Goal: Navigation & Orientation: Find specific page/section

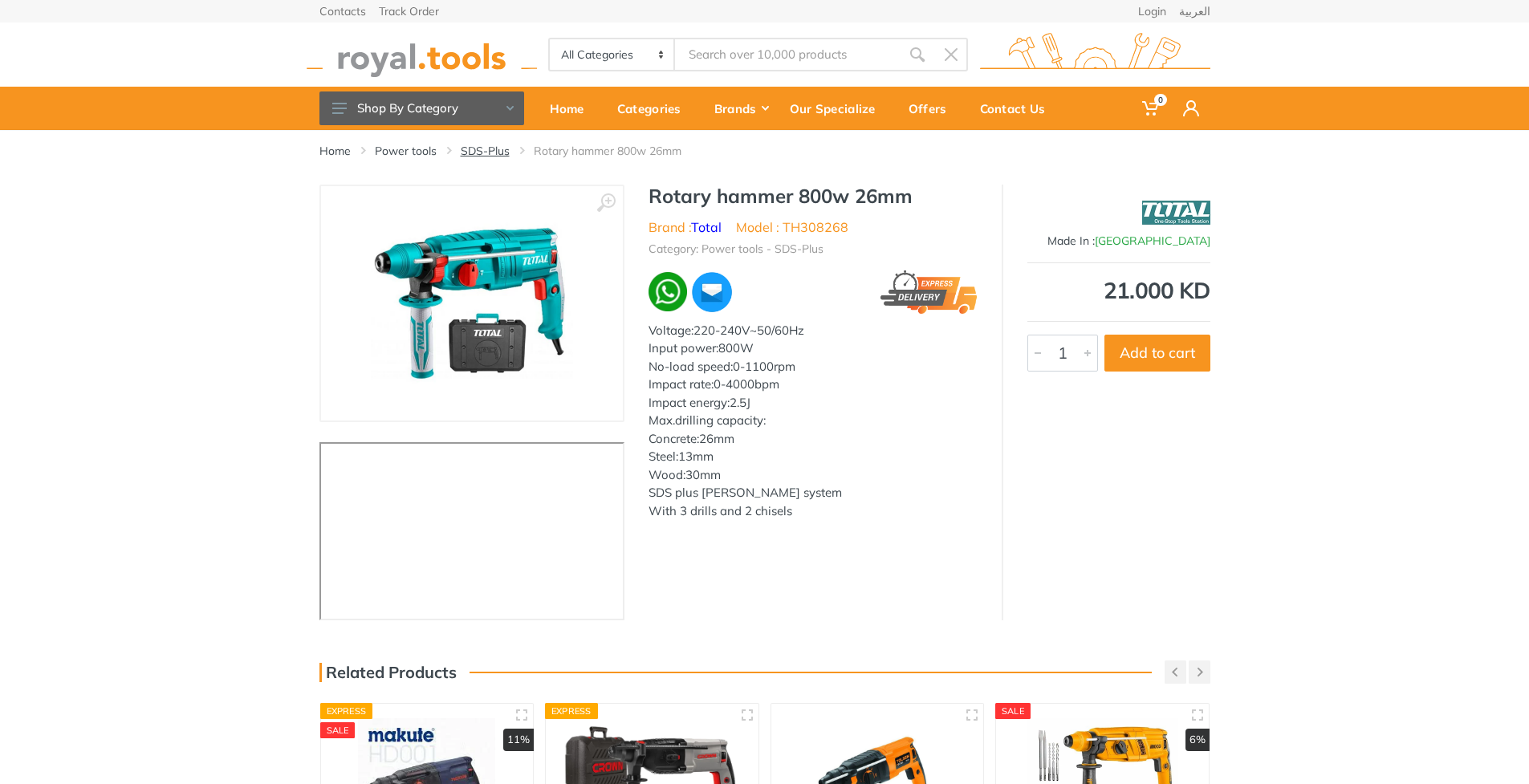
click at [489, 149] on link "SDS-Plus" at bounding box center [484, 150] width 49 height 16
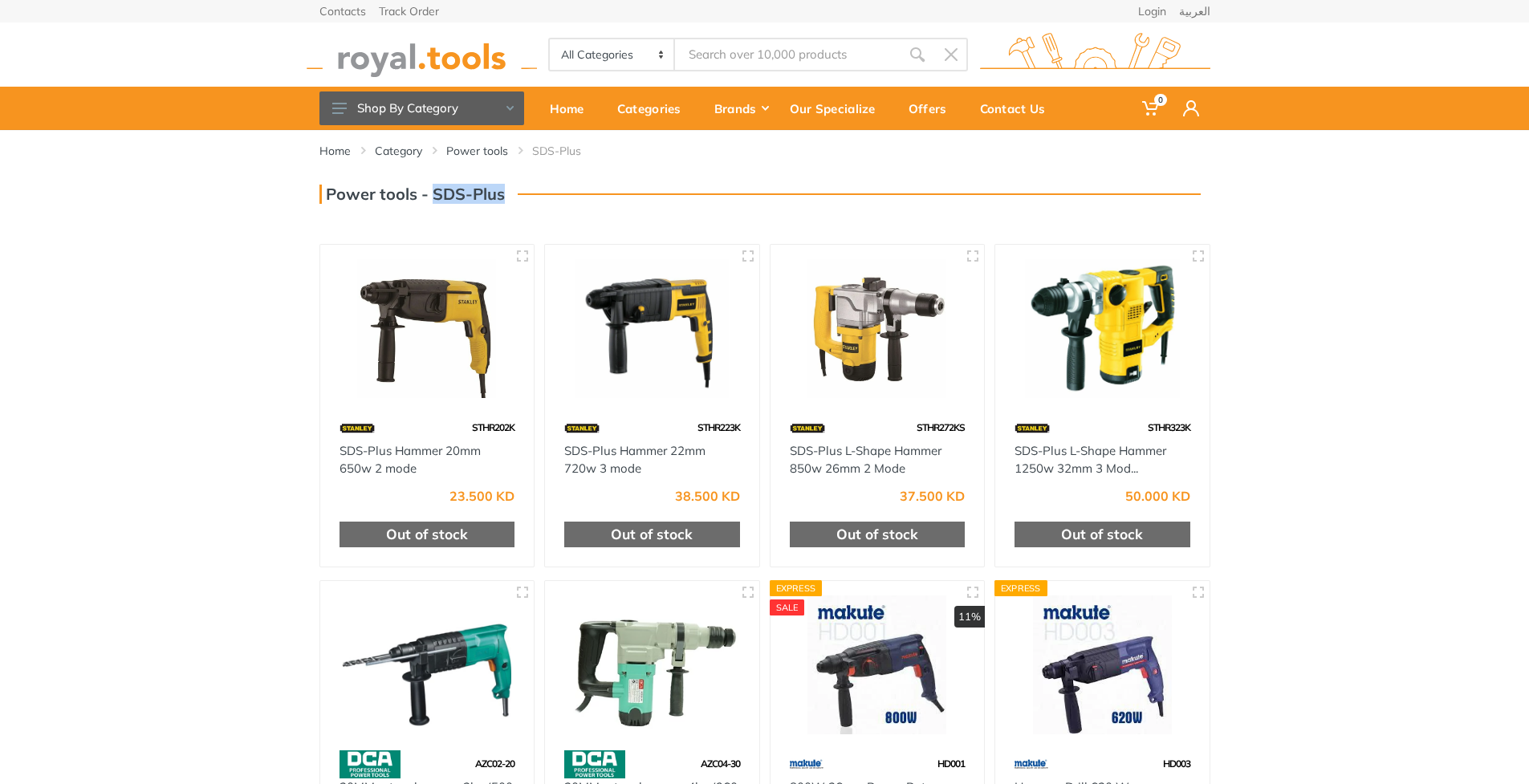
drag, startPoint x: 432, startPoint y: 184, endPoint x: 505, endPoint y: 190, distance: 73.2
click at [505, 190] on div "Power tools - SDS-Plus" at bounding box center [764, 194] width 891 height 19
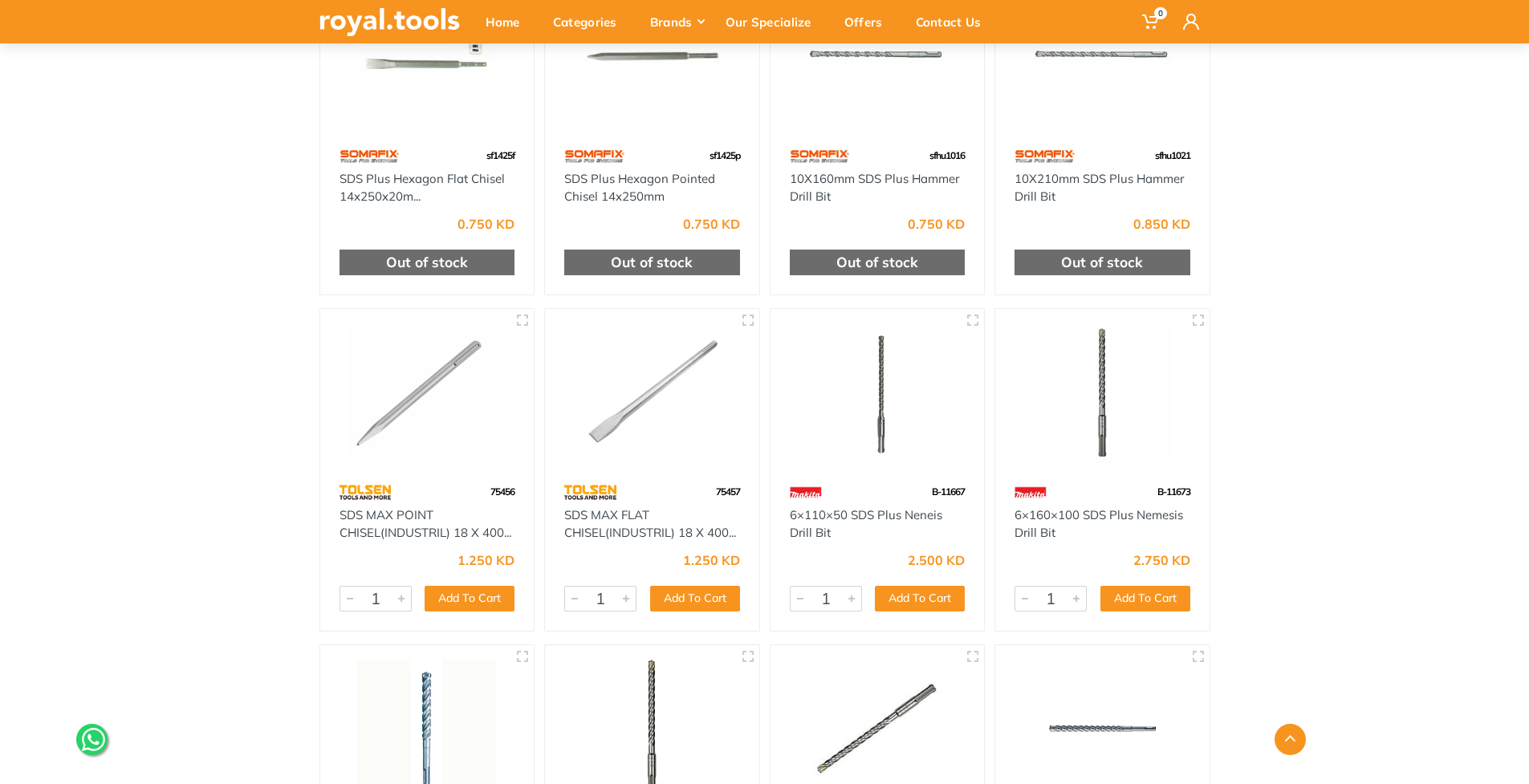
scroll to position [482, 0]
